Goal: Task Accomplishment & Management: Complete application form

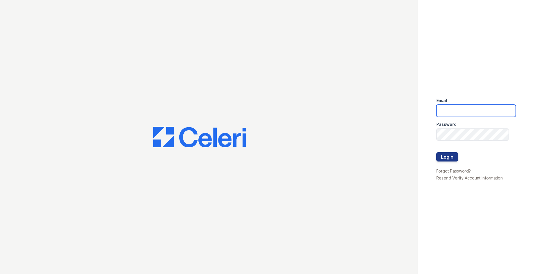
click at [480, 108] on input "email" at bounding box center [475, 111] width 79 height 12
type input "thereserve@thewoodruffway.com"
click at [460, 108] on input "thereserve@thewoodruffway.com" at bounding box center [475, 111] width 79 height 12
click at [460, 109] on input "thereserve@thewoodruffway.com" at bounding box center [475, 111] width 79 height 12
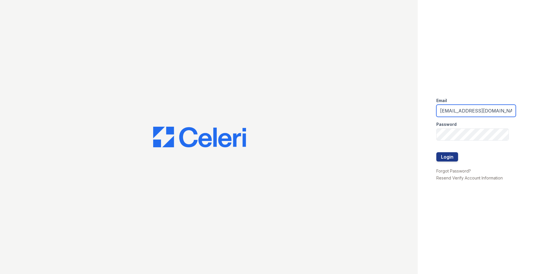
click at [473, 110] on input "thereserve@thewoodruffway.com" at bounding box center [475, 111] width 79 height 12
click at [473, 110] on input "email" at bounding box center [475, 111] width 79 height 12
type input "reservemgr@thewoodruffway.com"
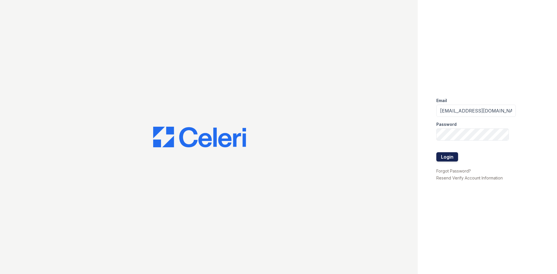
click at [445, 152] on button "Login" at bounding box center [447, 156] width 22 height 9
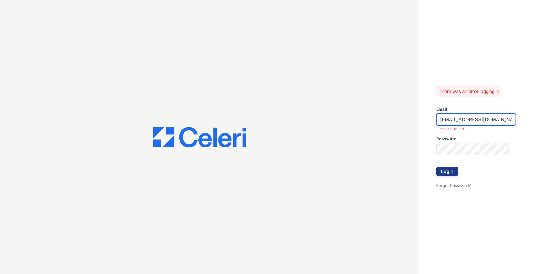
click at [455, 116] on input "[EMAIL_ADDRESS][DOMAIN_NAME]" at bounding box center [475, 119] width 79 height 12
click at [455, 117] on input "email" at bounding box center [475, 119] width 79 height 12
type input "[EMAIL_ADDRESS][DOMAIN_NAME]"
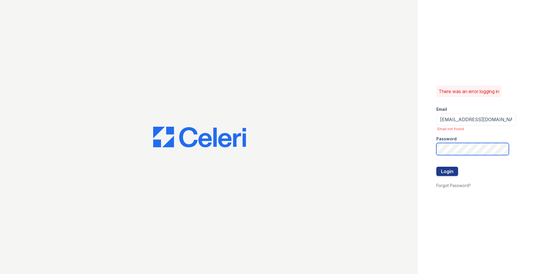
click at [436, 167] on button "Login" at bounding box center [447, 171] width 22 height 9
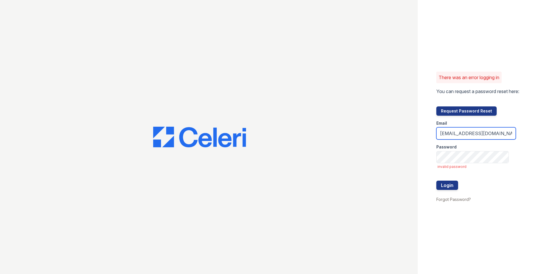
click at [458, 132] on input "[EMAIL_ADDRESS][DOMAIN_NAME]" at bounding box center [475, 133] width 79 height 12
click at [459, 133] on input "[EMAIL_ADDRESS][DOMAIN_NAME]" at bounding box center [475, 133] width 79 height 12
click at [459, 134] on input "email" at bounding box center [475, 133] width 79 height 12
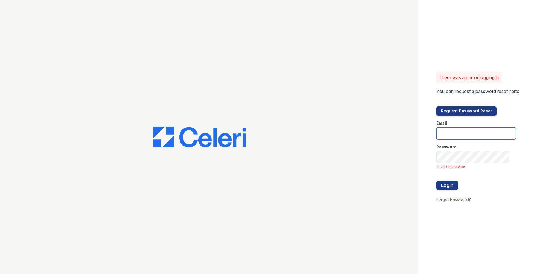
type input "[EMAIL_ADDRESS][DOMAIN_NAME]"
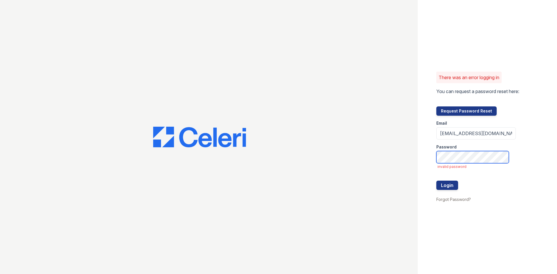
click at [436, 181] on button "Login" at bounding box center [447, 185] width 22 height 9
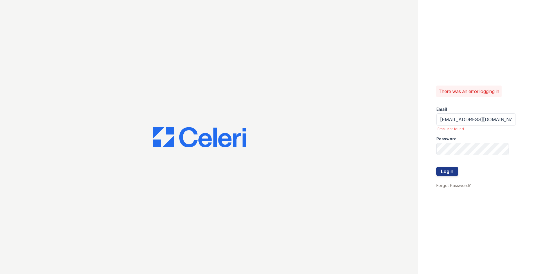
click at [468, 161] on div at bounding box center [475, 161] width 79 height 12
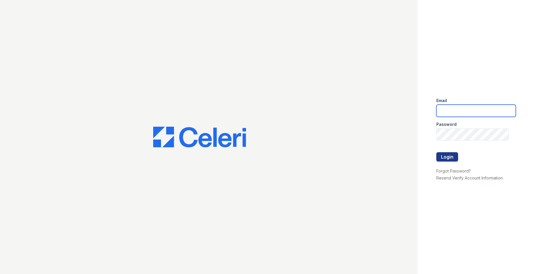
click at [484, 108] on input "email" at bounding box center [475, 111] width 79 height 12
type input "[EMAIL_ADDRESS][DOMAIN_NAME]"
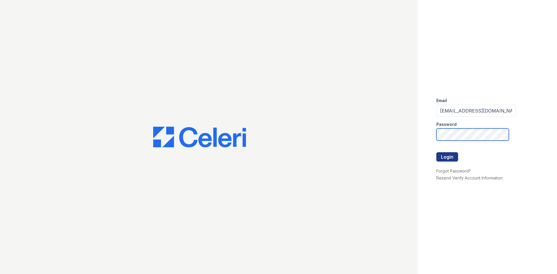
click at [436, 152] on button "Login" at bounding box center [447, 156] width 22 height 9
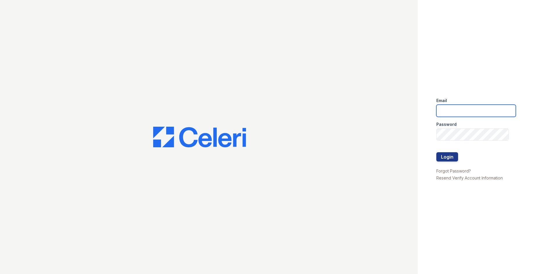
click at [459, 114] on input "email" at bounding box center [475, 111] width 79 height 12
type input "[EMAIL_ADDRESS][DOMAIN_NAME]"
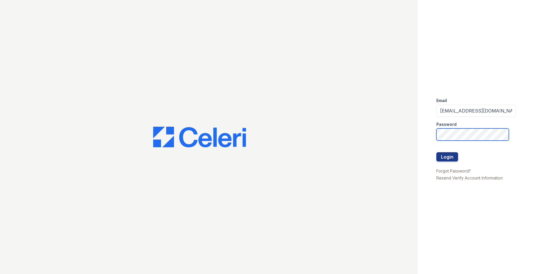
click at [436, 152] on button "Login" at bounding box center [447, 156] width 22 height 9
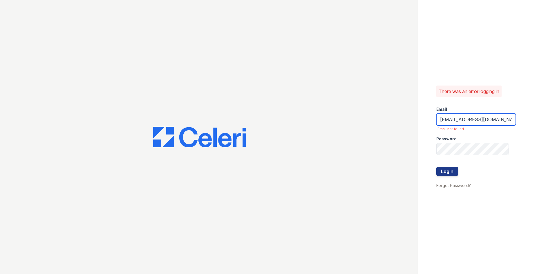
click at [494, 119] on input "[EMAIL_ADDRESS][DOMAIN_NAME]" at bounding box center [475, 119] width 79 height 12
click at [506, 121] on input "[EMAIL_ADDRESS][DOMAIN_NAME]" at bounding box center [475, 119] width 79 height 12
click at [503, 122] on input "[EMAIL_ADDRESS][DOMAIN_NAME]" at bounding box center [475, 119] width 79 height 12
click at [504, 122] on input "[EMAIL_ADDRESS][DOMAIN_NAME]" at bounding box center [475, 119] width 79 height 12
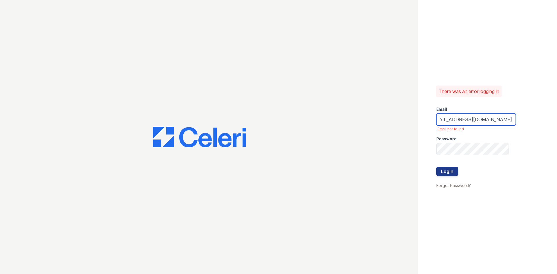
type input "reservemgr@thewoodruffway.com.com"
click at [436, 167] on button "Login" at bounding box center [447, 171] width 22 height 9
drag, startPoint x: 489, startPoint y: 119, endPoint x: 532, endPoint y: 118, distance: 43.2
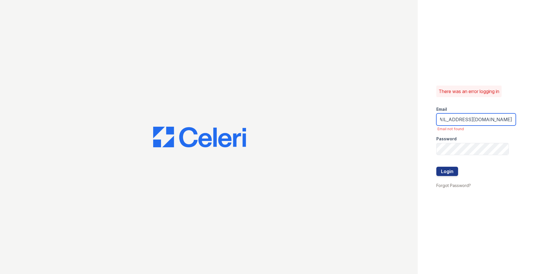
click at [532, 118] on div "There was an error logging in Email reservemgr@thewoodruffway.com.com Email not…" at bounding box center [486, 137] width 139 height 274
click at [505, 118] on input "reservemgr@thewoodruffway.com.com" at bounding box center [475, 119] width 79 height 12
click at [505, 119] on input "reservemgr@thewoodruffway.com.com" at bounding box center [475, 119] width 79 height 12
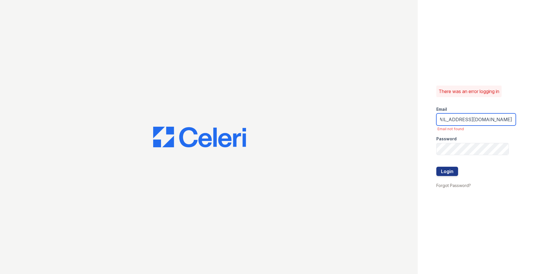
type input "[EMAIL_ADDRESS][DOMAIN_NAME]"
click at [446, 118] on input "[EMAIL_ADDRESS][DOMAIN_NAME]" at bounding box center [475, 119] width 79 height 12
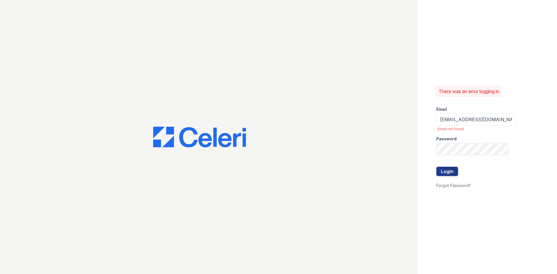
click at [467, 103] on div "Email" at bounding box center [475, 108] width 79 height 12
drag, startPoint x: 470, startPoint y: 121, endPoint x: 531, endPoint y: 118, distance: 61.5
click at [531, 118] on div "There was an error logging in Email reservemgr@thewoodruffway.com Email not fou…" at bounding box center [486, 137] width 139 height 274
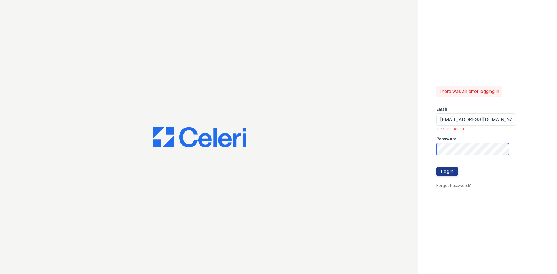
click at [436, 167] on button "Login" at bounding box center [447, 171] width 22 height 9
click at [460, 117] on input "[EMAIL_ADDRESS][DOMAIN_NAME]" at bounding box center [475, 119] width 79 height 12
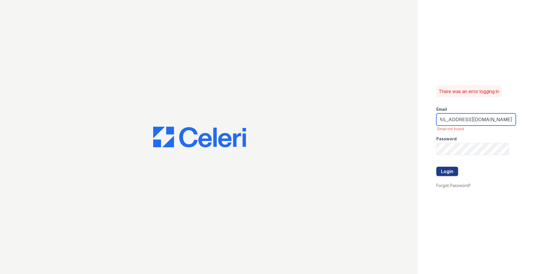
type input "[EMAIL_ADDRESS][DOMAIN_NAME]"
click at [436, 167] on button "Login" at bounding box center [447, 171] width 22 height 9
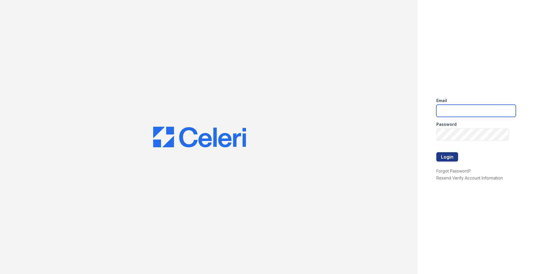
click at [453, 110] on input "email" at bounding box center [475, 111] width 79 height 12
type input "[EMAIL_ADDRESS][DOMAIN_NAME]"
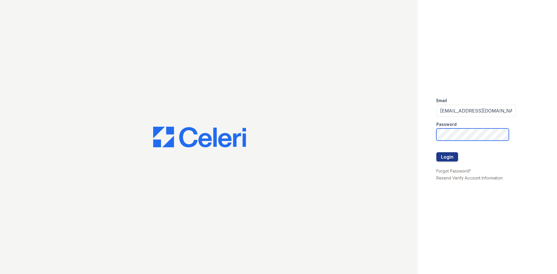
click at [436, 152] on button "Login" at bounding box center [447, 156] width 22 height 9
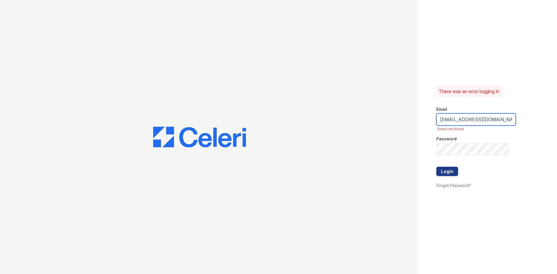
drag, startPoint x: 492, startPoint y: 120, endPoint x: 439, endPoint y: 124, distance: 52.9
click at [439, 124] on input "[EMAIL_ADDRESS][DOMAIN_NAME]" at bounding box center [475, 119] width 79 height 12
click at [487, 121] on input "[DOMAIN_NAME]" at bounding box center [475, 119] width 79 height 12
type input "y"
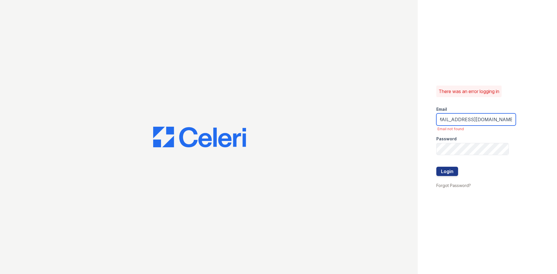
type input "[EMAIL_ADDRESS][DOMAIN_NAME]"
click at [436, 167] on button "Login" at bounding box center [447, 171] width 22 height 9
click at [277, 68] on div at bounding box center [208, 137] width 417 height 274
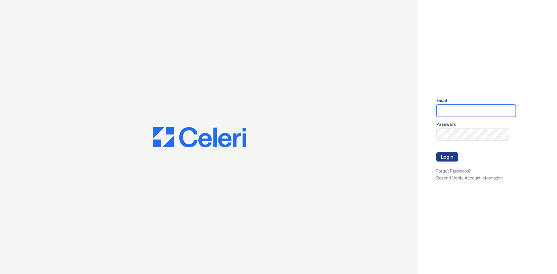
click at [475, 111] on input "email" at bounding box center [475, 111] width 79 height 12
type input "[EMAIL_ADDRESS][DOMAIN_NAME]"
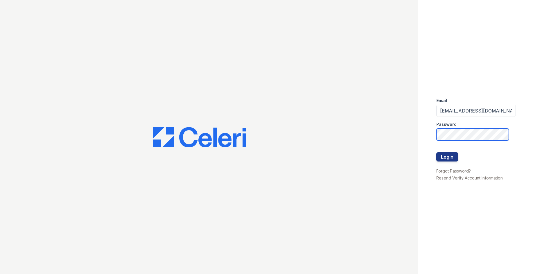
click at [436, 152] on button "Login" at bounding box center [447, 156] width 22 height 9
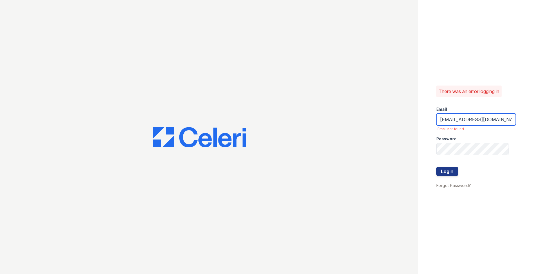
drag, startPoint x: 507, startPoint y: 120, endPoint x: 364, endPoint y: 130, distance: 142.9
click at [364, 129] on div "There was an error logging in Email reserveleasing@thewoodruffway.com Email not…" at bounding box center [278, 137] width 557 height 274
type input "ay.com"
drag, startPoint x: 495, startPoint y: 117, endPoint x: 419, endPoint y: 117, distance: 76.0
click at [419, 117] on div "There was an error logging in Email ay.com Email not found Password Login Forgo…" at bounding box center [486, 137] width 139 height 274
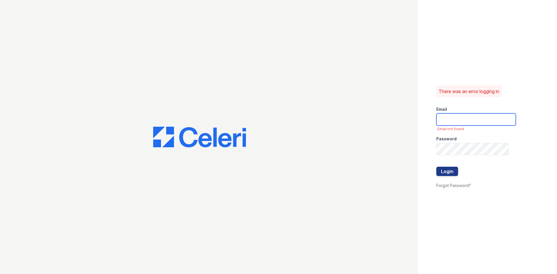
drag, startPoint x: 456, startPoint y: 121, endPoint x: 459, endPoint y: 123, distance: 4.0
click at [456, 121] on input "email" at bounding box center [475, 119] width 79 height 12
type input "[EMAIL_ADDRESS][DOMAIN_NAME]"
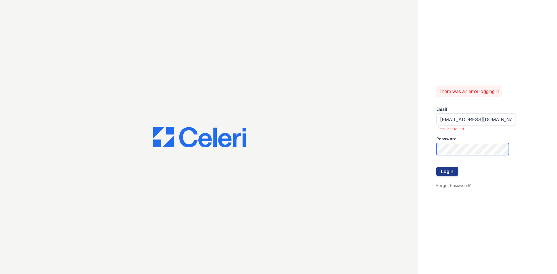
click at [436, 167] on button "Login" at bounding box center [447, 171] width 22 height 9
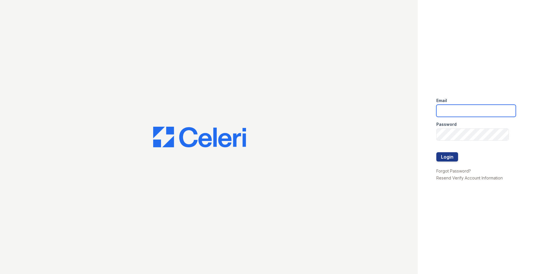
click at [463, 114] on input "email" at bounding box center [475, 111] width 79 height 12
type input "[EMAIL_ADDRESS][DOMAIN_NAME]"
click at [452, 141] on div at bounding box center [475, 147] width 79 height 12
click at [470, 111] on input "email" at bounding box center [475, 111] width 79 height 12
type input "[EMAIL_ADDRESS][DOMAIN_NAME]"
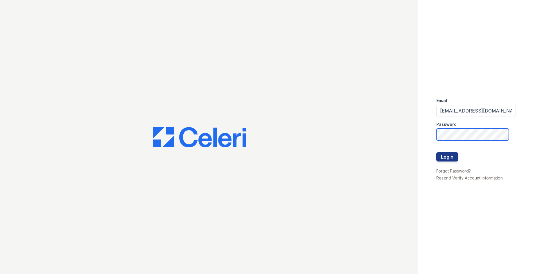
click at [436, 152] on button "Login" at bounding box center [447, 156] width 22 height 9
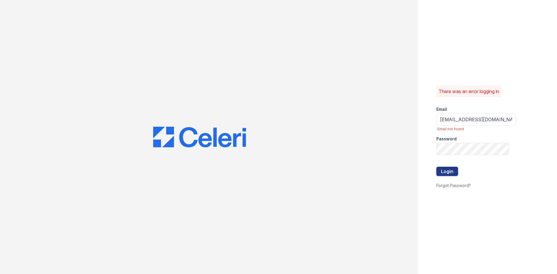
drag, startPoint x: 472, startPoint y: 124, endPoint x: 445, endPoint y: 139, distance: 31.3
click at [445, 139] on label "Password" at bounding box center [446, 139] width 20 height 6
drag, startPoint x: 504, startPoint y: 119, endPoint x: 391, endPoint y: 118, distance: 113.1
click at [393, 124] on div "There was an error logging in Email reservemgr@thewoodruffway.com Email not fou…" at bounding box center [278, 137] width 557 height 274
type input ".com"
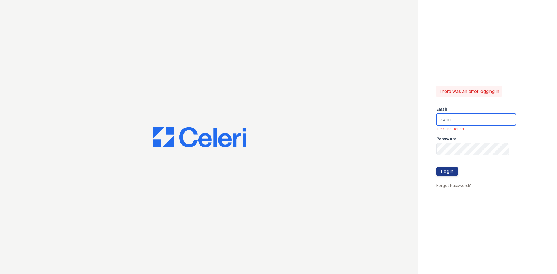
drag, startPoint x: 451, startPoint y: 117, endPoint x: 421, endPoint y: 116, distance: 29.6
click at [421, 116] on div "There was an error logging in Email .com Email not found Password Login Forgot …" at bounding box center [486, 137] width 139 height 274
click at [448, 186] on link "Forgot Password?" at bounding box center [453, 185] width 34 height 5
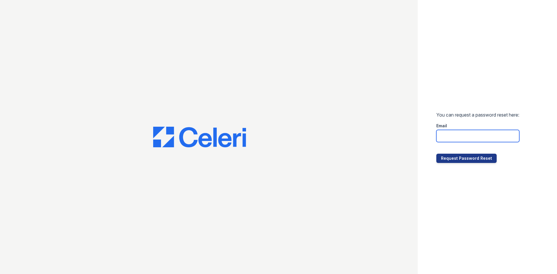
click at [460, 135] on input "email" at bounding box center [477, 136] width 83 height 12
type input "[EMAIL_ADDRESS][DOMAIN_NAME]"
click at [471, 152] on div at bounding box center [477, 148] width 83 height 12
click at [472, 163] on button "Request Password Reset" at bounding box center [466, 158] width 60 height 9
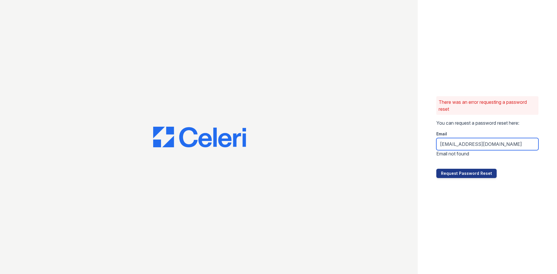
click at [496, 148] on input "[EMAIL_ADDRESS][DOMAIN_NAME]" at bounding box center [487, 144] width 102 height 12
drag, startPoint x: 526, startPoint y: 145, endPoint x: 278, endPoint y: 169, distance: 249.6
click at [278, 169] on div "There was an error requesting a password reset You can request a password reset…" at bounding box center [278, 137] width 557 height 274
click at [463, 141] on input "email" at bounding box center [487, 144] width 102 height 12
type input "[EMAIL_ADDRESS][DOMAIN_NAME]"
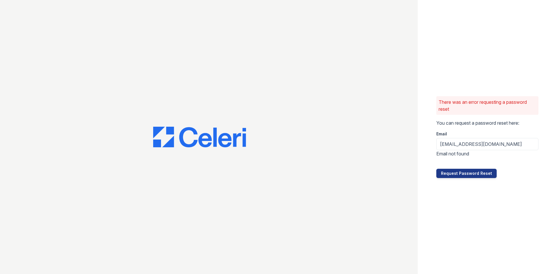
click at [439, 178] on div "There was an error requesting a password reset You can request a password reset…" at bounding box center [486, 137] width 139 height 274
click at [443, 175] on button "Request Password Reset" at bounding box center [466, 173] width 60 height 9
drag, startPoint x: 452, startPoint y: 152, endPoint x: 424, endPoint y: 178, distance: 37.9
click at [413, 178] on div at bounding box center [208, 137] width 417 height 274
drag, startPoint x: 520, startPoint y: 147, endPoint x: 366, endPoint y: 164, distance: 155.1
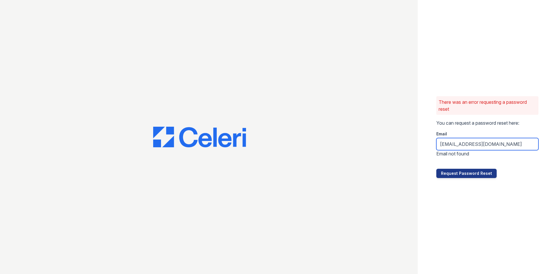
click at [366, 163] on div "There was an error requesting a password reset You can request a password reset…" at bounding box center [278, 137] width 557 height 274
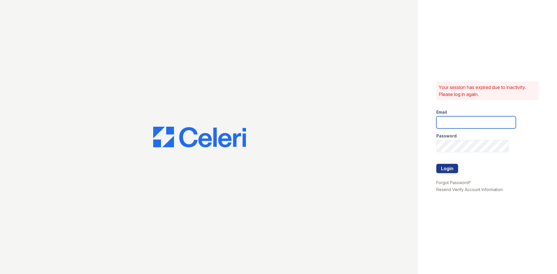
click at [467, 122] on input "email" at bounding box center [475, 122] width 79 height 12
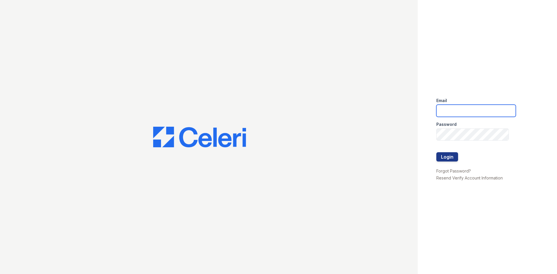
click at [470, 106] on input "email" at bounding box center [475, 111] width 79 height 12
type input "[EMAIL_ADDRESS][DOMAIN_NAME]"
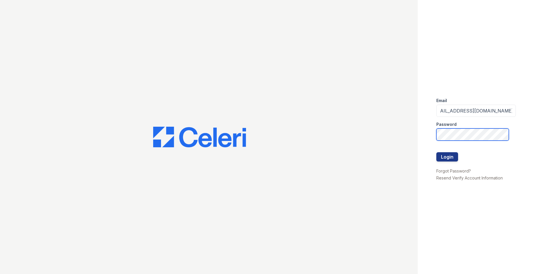
scroll to position [0, 0]
click at [436, 152] on button "Login" at bounding box center [447, 156] width 22 height 9
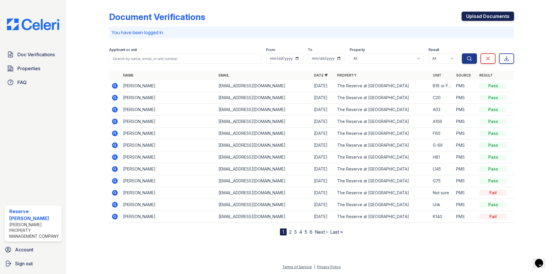
click at [480, 18] on link "Upload Documents" at bounding box center [487, 16] width 52 height 9
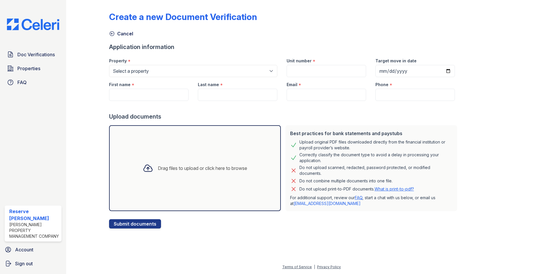
click at [155, 77] on form "Application information Property * Select a property [PERSON_NAME][GEOGRAPHIC_D…" at bounding box center [284, 136] width 350 height 186
click at [168, 70] on select "Select a property [PERSON_NAME] Place The Reserve at [GEOGRAPHIC_DATA]" at bounding box center [193, 71] width 168 height 12
select select "4610"
click at [109, 65] on select "Select a property [PERSON_NAME] Place The Reserve at [GEOGRAPHIC_DATA]" at bounding box center [193, 71] width 168 height 12
click at [150, 91] on input "First name" at bounding box center [148, 95] width 79 height 12
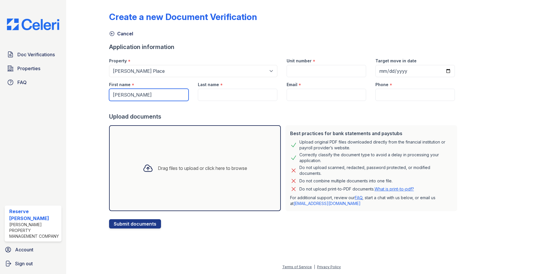
type input "[PERSON_NAME]"
click at [208, 98] on input "Last name" at bounding box center [237, 95] width 79 height 12
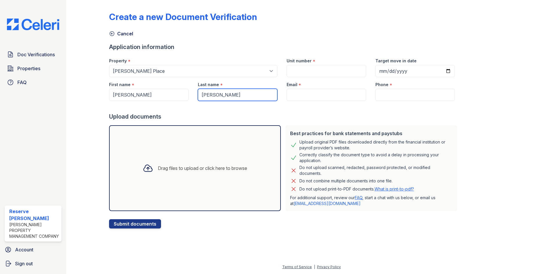
type input "[PERSON_NAME]"
click at [300, 88] on div "Email *" at bounding box center [325, 83] width 79 height 12
click at [301, 98] on input "Email" at bounding box center [325, 95] width 79 height 12
click at [318, 75] on input "Unit number" at bounding box center [325, 71] width 79 height 12
type input "131"
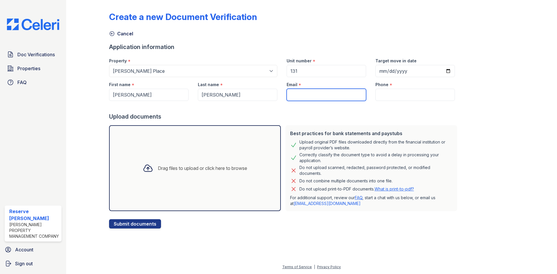
click at [301, 93] on input "Email" at bounding box center [325, 95] width 79 height 12
paste input "[EMAIL_ADDRESS][DOMAIN_NAME]"
type input "[EMAIL_ADDRESS][DOMAIN_NAME]"
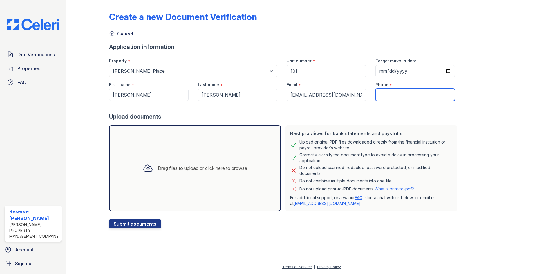
click at [385, 92] on input "Phone" at bounding box center [414, 95] width 79 height 12
click at [395, 95] on input "Phone" at bounding box center [414, 95] width 79 height 12
paste input "[EMAIL_ADDRESS][DOMAIN_NAME]"
type input "[EMAIL_ADDRESS][DOMAIN_NAME]"
drag, startPoint x: 441, startPoint y: 95, endPoint x: 311, endPoint y: 98, distance: 129.6
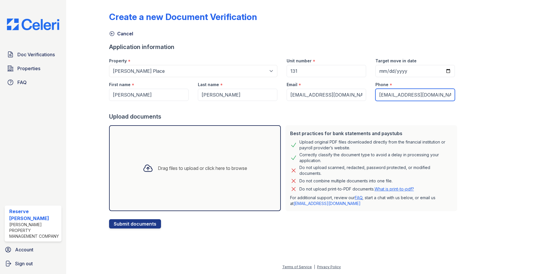
click at [311, 98] on div "First name * [PERSON_NAME] Last name * [PERSON_NAME] Email * [EMAIL_ADDRESS][DO…" at bounding box center [281, 89] width 355 height 24
paste input "[PHONE_NUMBER]"
type input "[PHONE_NUMBER]"
click at [146, 221] on button "Submit documents" at bounding box center [135, 223] width 52 height 9
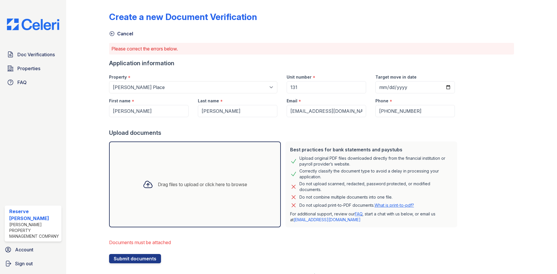
click at [165, 205] on div "Drag files to upload or click here to browse" at bounding box center [195, 184] width 172 height 86
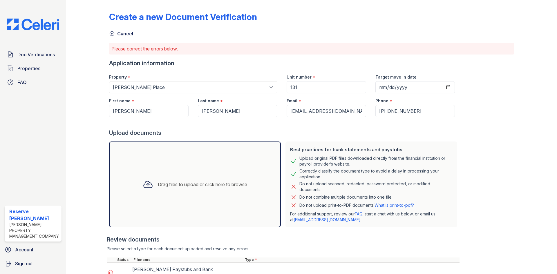
scroll to position [69, 0]
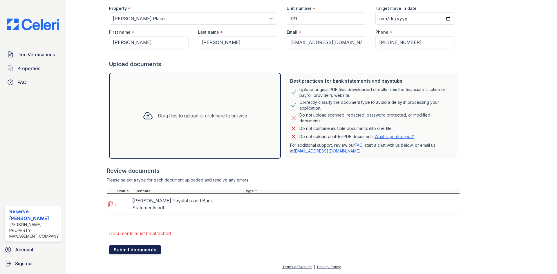
click at [146, 251] on button "Submit documents" at bounding box center [135, 249] width 52 height 9
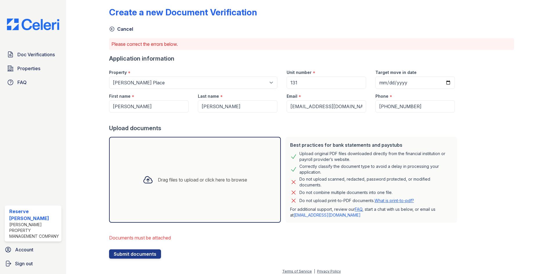
scroll to position [9, 0]
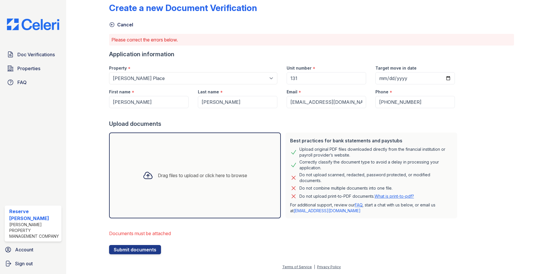
click at [184, 181] on div "Drag files to upload or click here to browse" at bounding box center [195, 176] width 114 height 20
click at [177, 186] on div "Drag files to upload or click here to browse" at bounding box center [195, 175] width 172 height 86
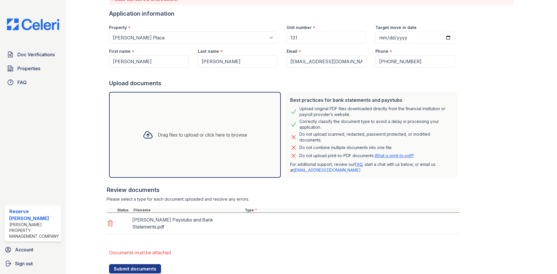
scroll to position [69, 0]
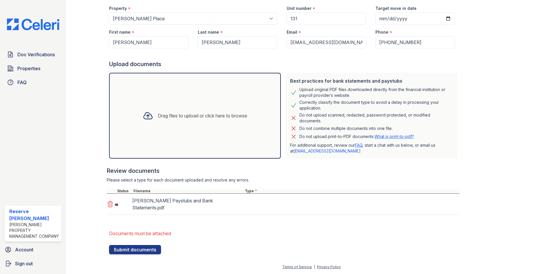
click at [163, 205] on div "[PERSON_NAME] Paystubs and Bank Statements.pdf" at bounding box center [186, 204] width 109 height 16
click at [154, 247] on button "Submit documents" at bounding box center [135, 249] width 52 height 9
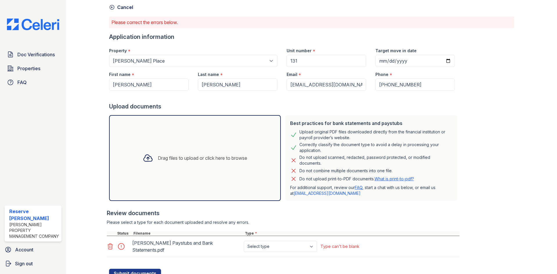
scroll to position [50, 0]
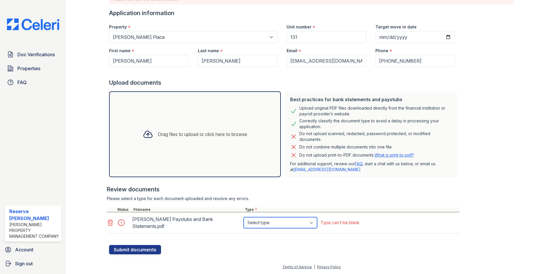
click at [292, 223] on select "Select type Paystub Bank Statement Offer Letter Tax Documents Benefit Award Let…" at bounding box center [280, 222] width 73 height 11
select select "paystub"
click at [244, 217] on select "Select type Paystub Bank Statement Offer Letter Tax Documents Benefit Award Let…" at bounding box center [280, 222] width 73 height 11
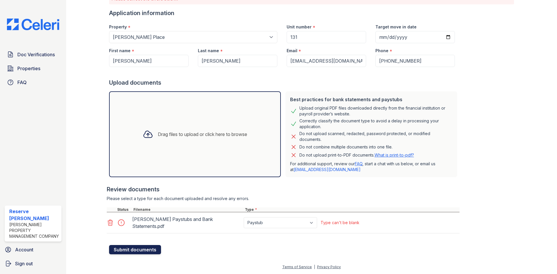
click at [136, 252] on button "Submit documents" at bounding box center [135, 249] width 52 height 9
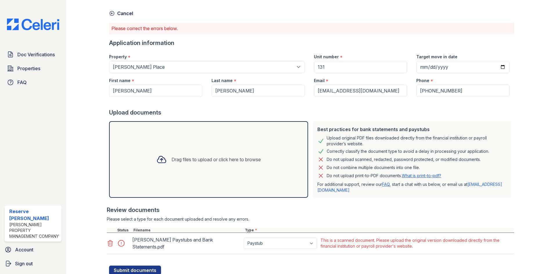
scroll to position [41, 0]
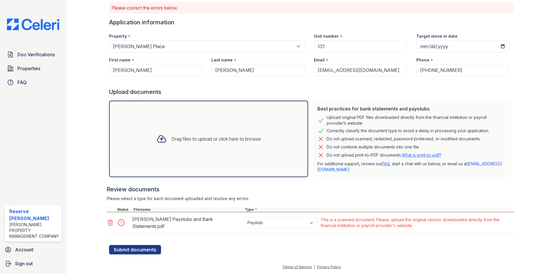
click at [321, 22] on div "Application information" at bounding box center [311, 22] width 405 height 8
